Goal: Find specific page/section: Find specific page/section

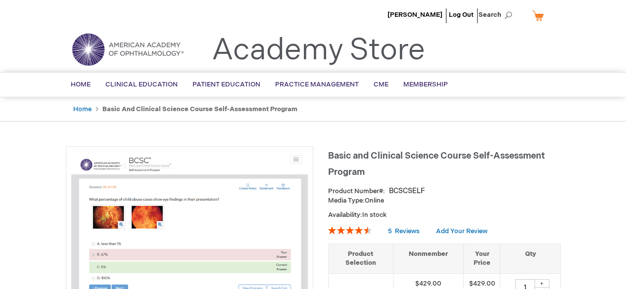
click at [32, 109] on div "Home Basic and Clinical Science Course Self-Assessment Program" at bounding box center [313, 109] width 626 height 25
click at [421, 14] on span "[PERSON_NAME]" at bounding box center [414, 15] width 55 height 8
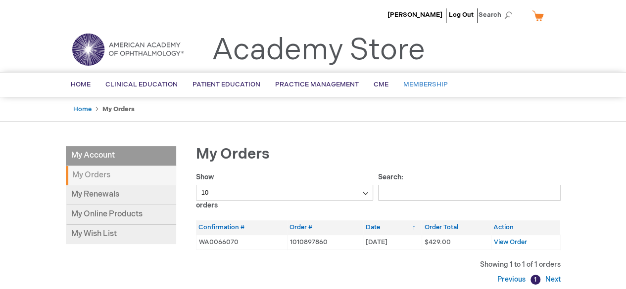
click at [411, 86] on span "Membership" at bounding box center [425, 85] width 45 height 8
click at [108, 211] on link "My Online Products" at bounding box center [121, 215] width 110 height 20
